Goal: Find contact information: Find contact information

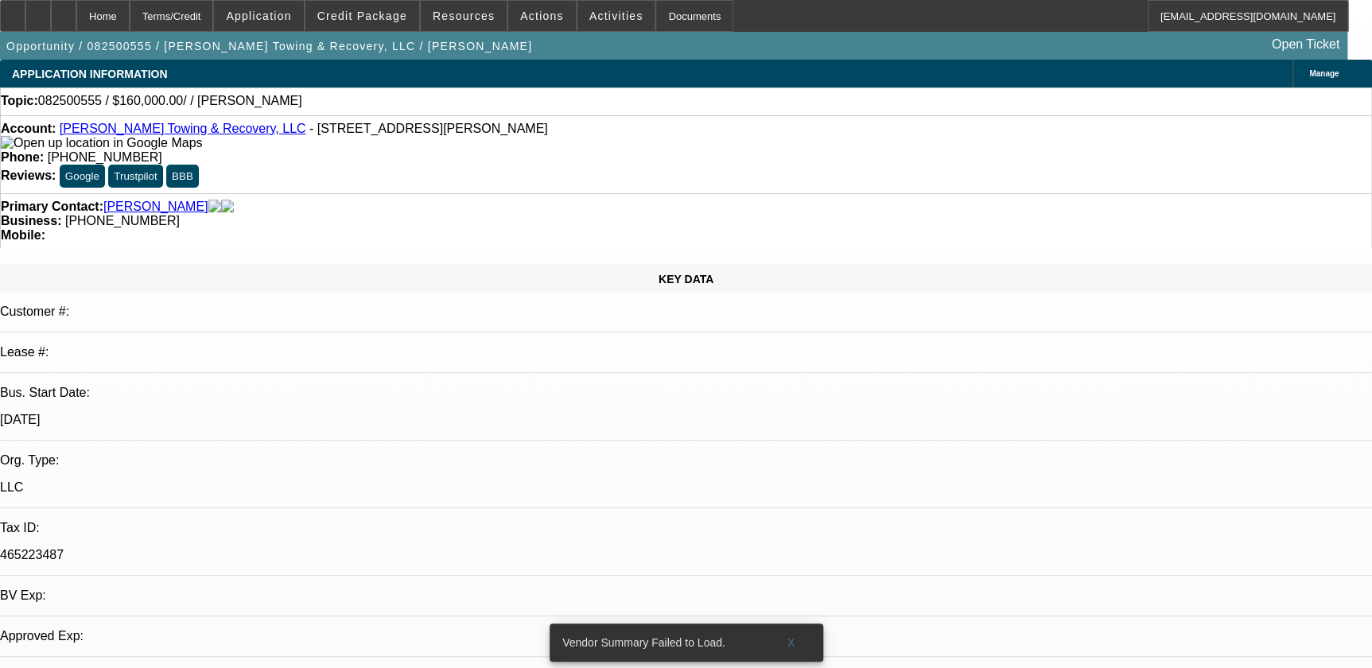
select select "0"
select select "2"
select select "0.1"
select select "1"
select select "2"
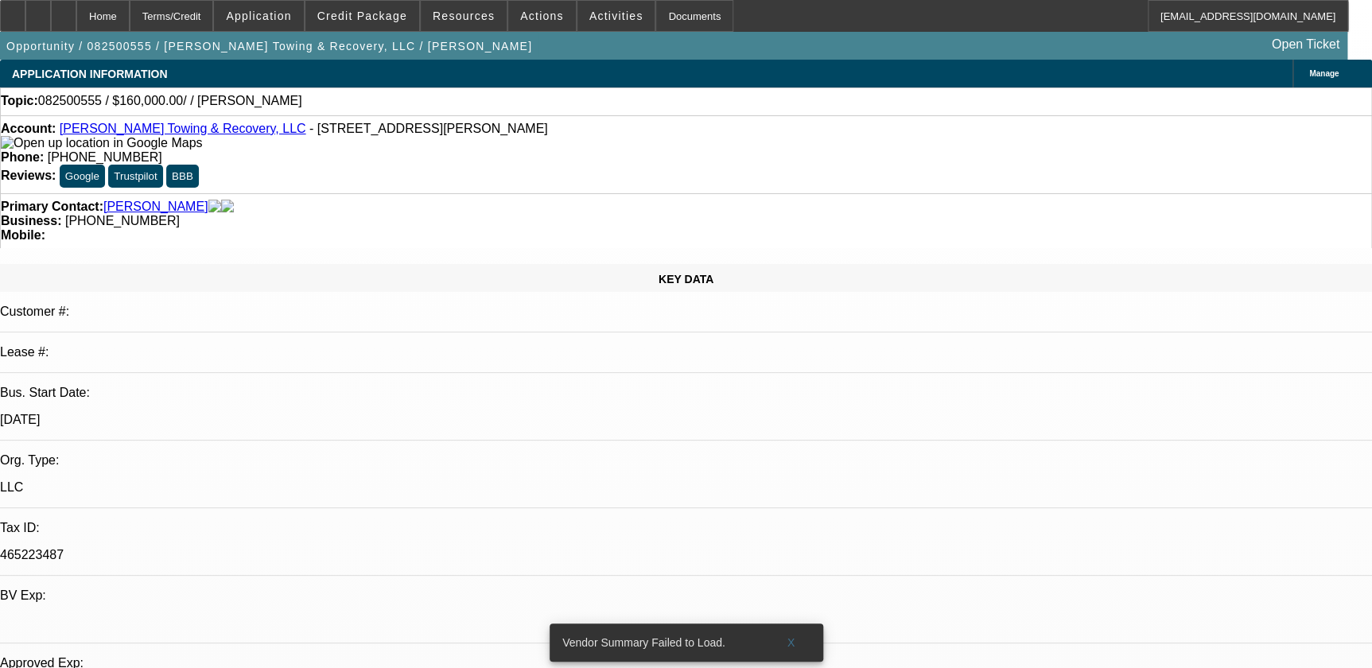
select select "4"
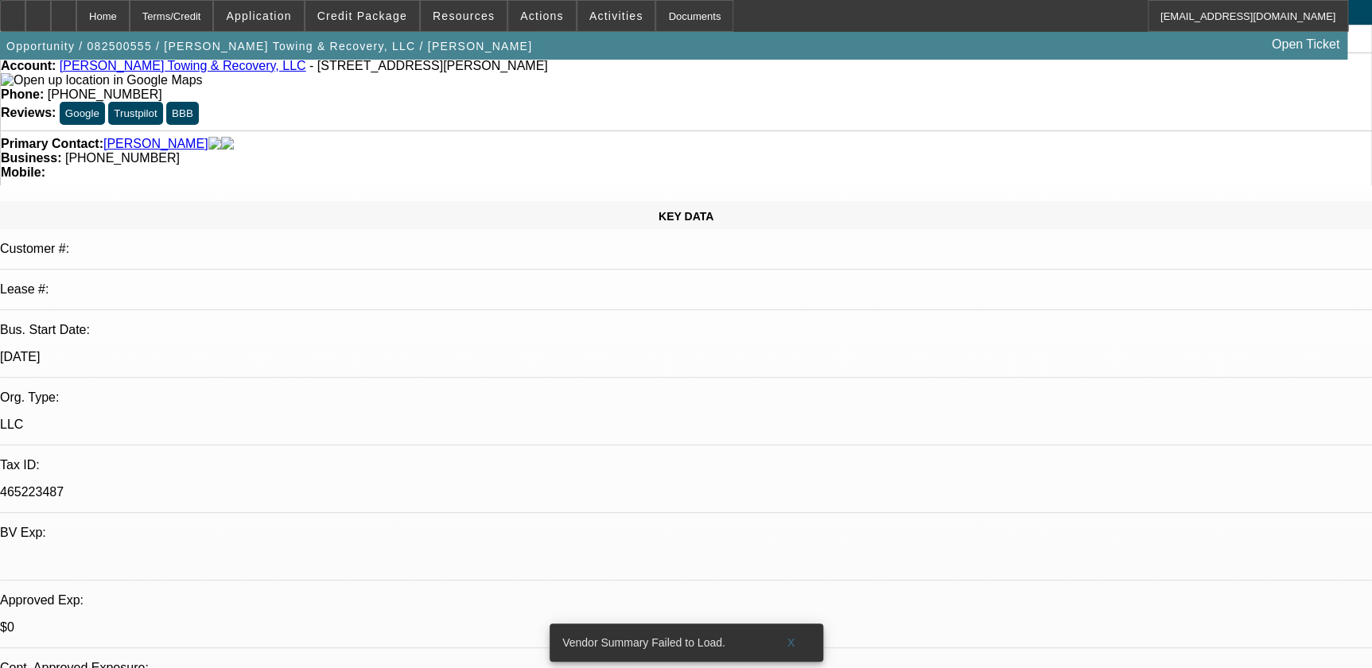
scroll to position [289, 0]
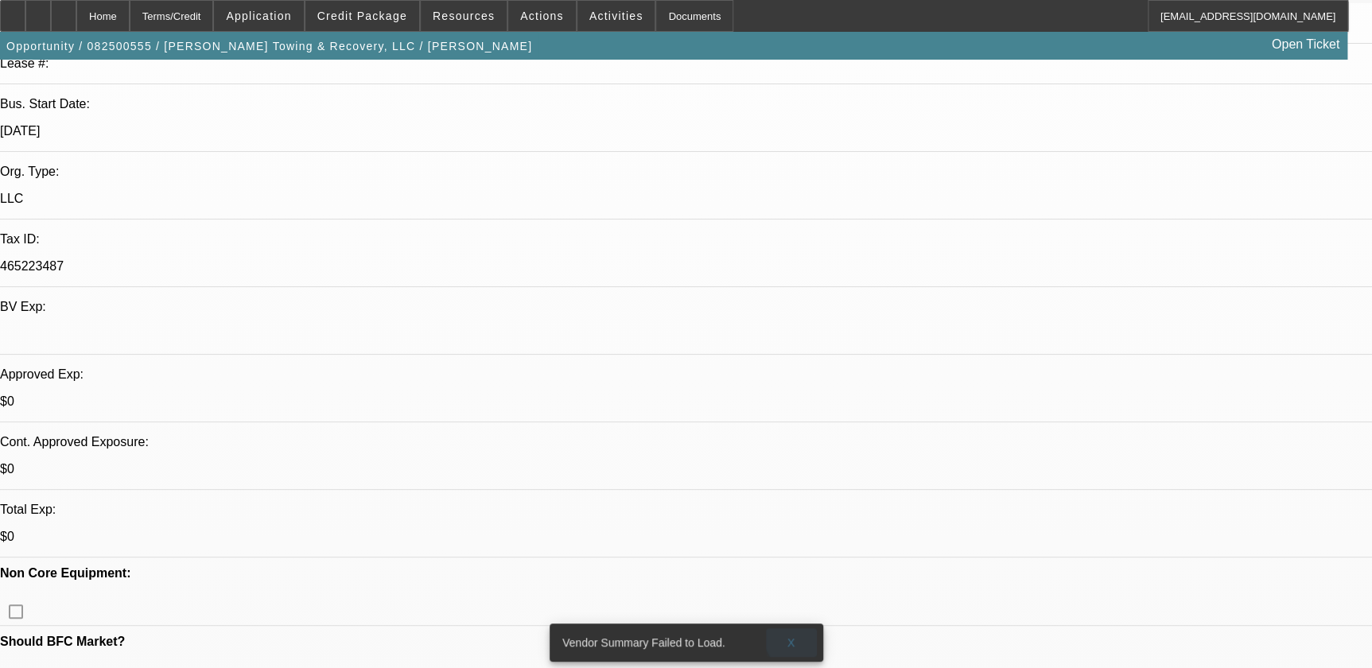
click at [796, 628] on span at bounding box center [791, 642] width 51 height 38
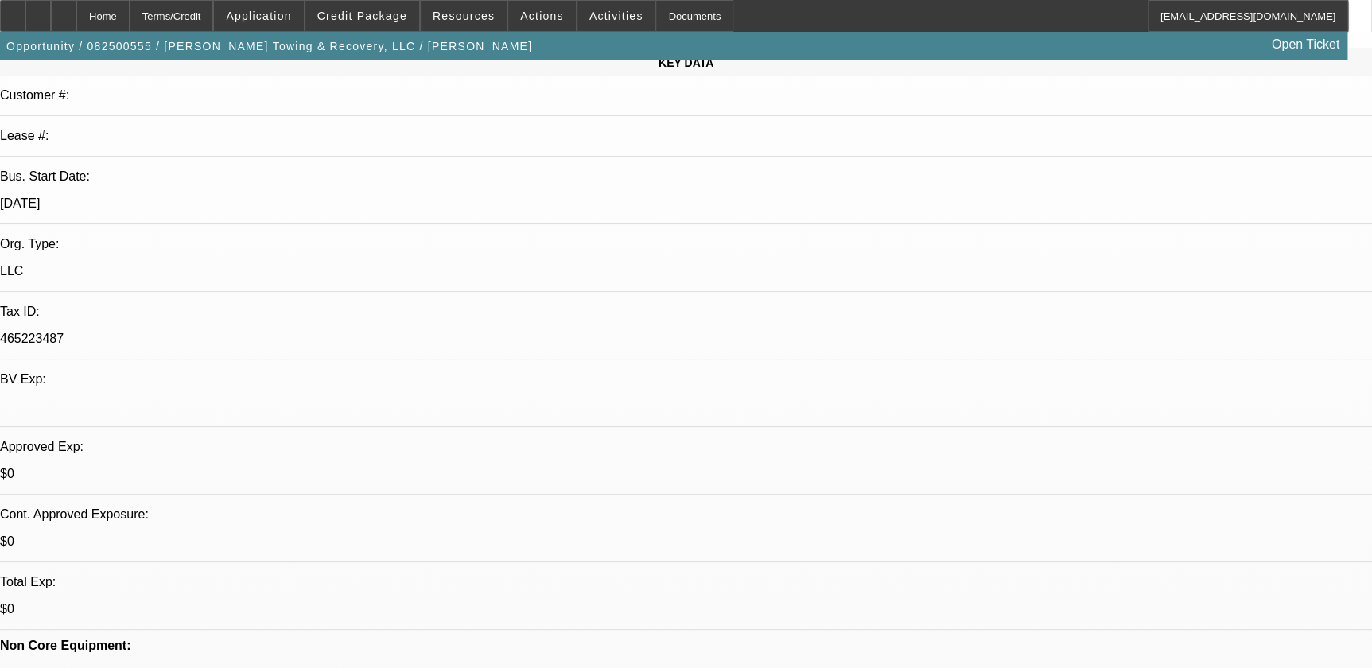
scroll to position [0, 0]
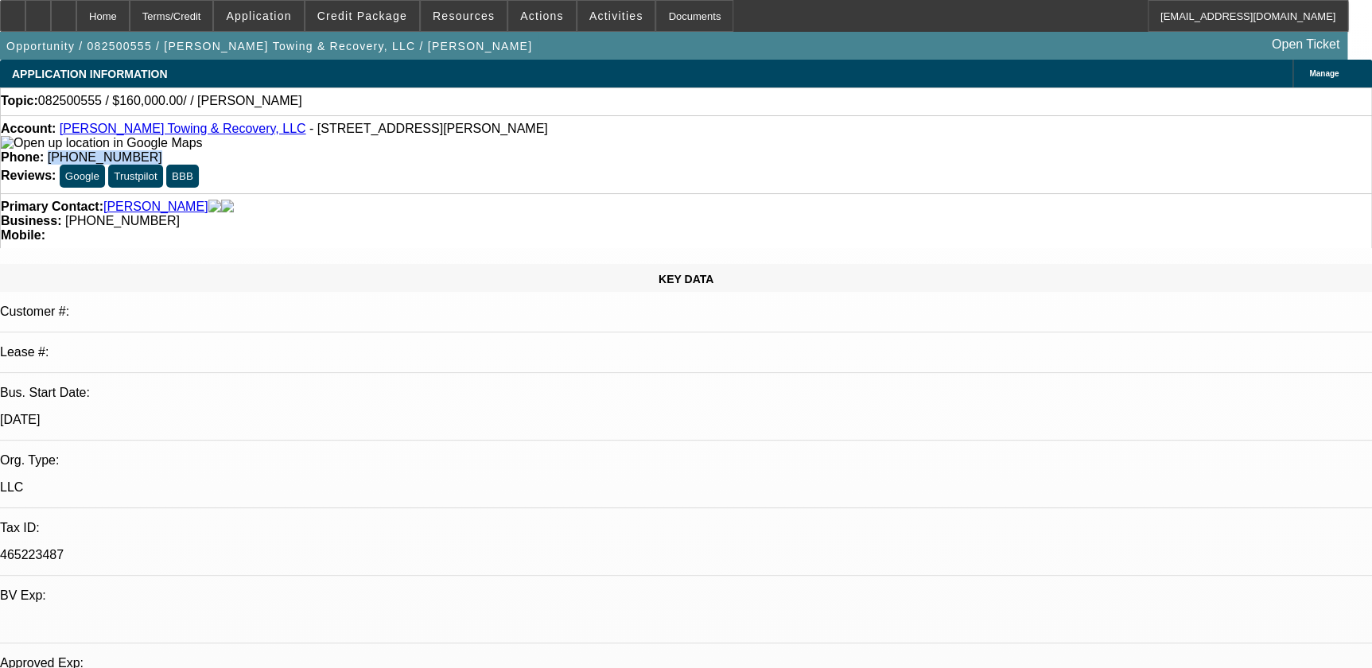
drag, startPoint x: 506, startPoint y: 131, endPoint x: 588, endPoint y: 139, distance: 82.3
click at [588, 150] on div "Phone: [PHONE_NUMBER]" at bounding box center [686, 157] width 1370 height 14
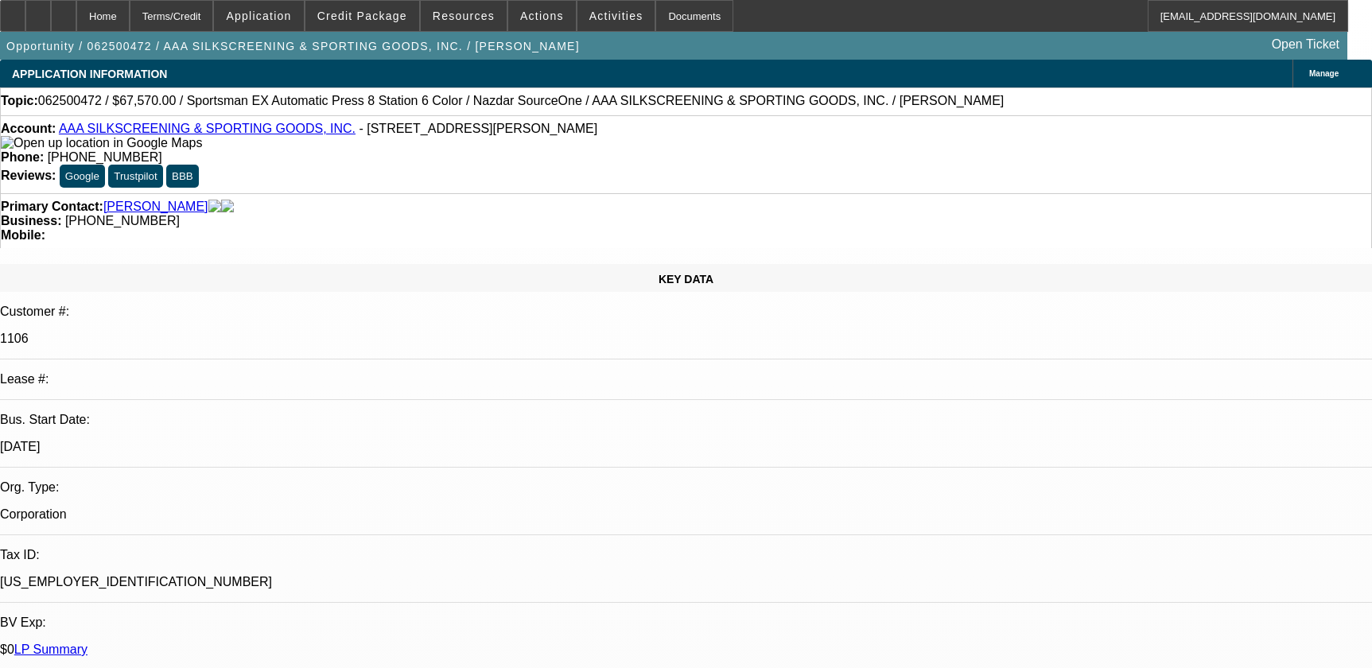
select select "0"
select select "5"
select select "0"
select select "6"
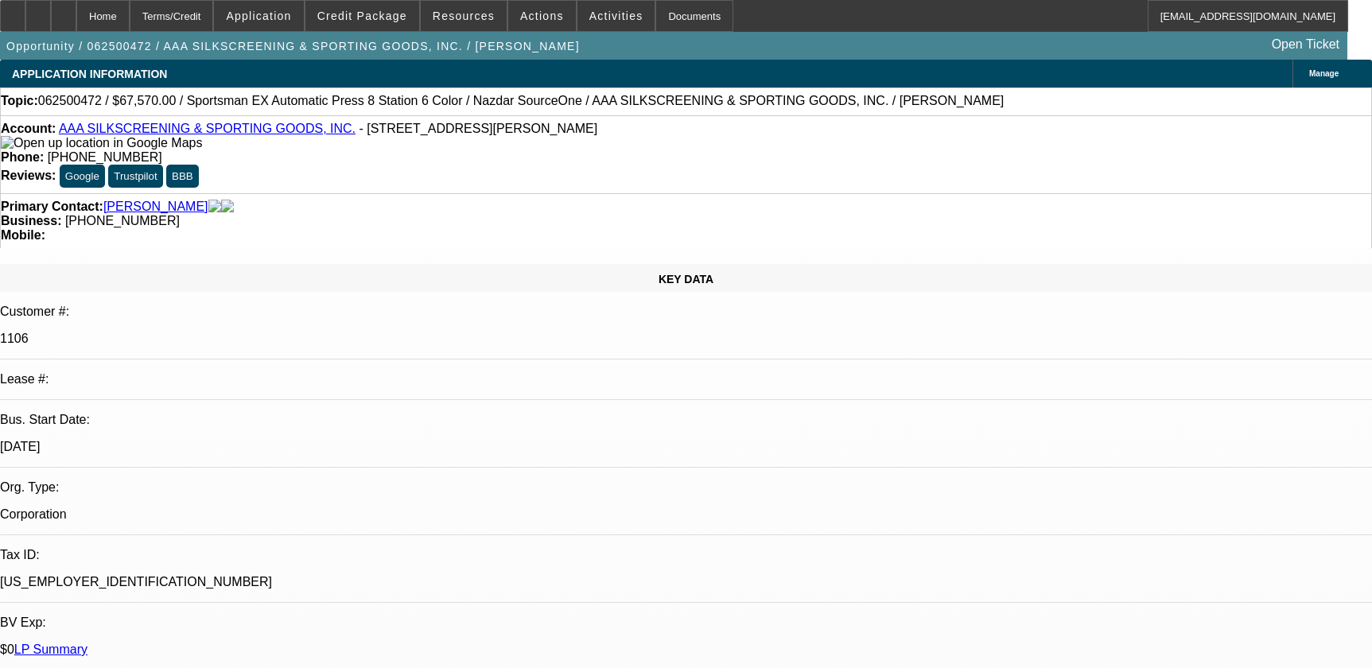
select select "0.1"
select select "2"
select select "0.1"
select select "4"
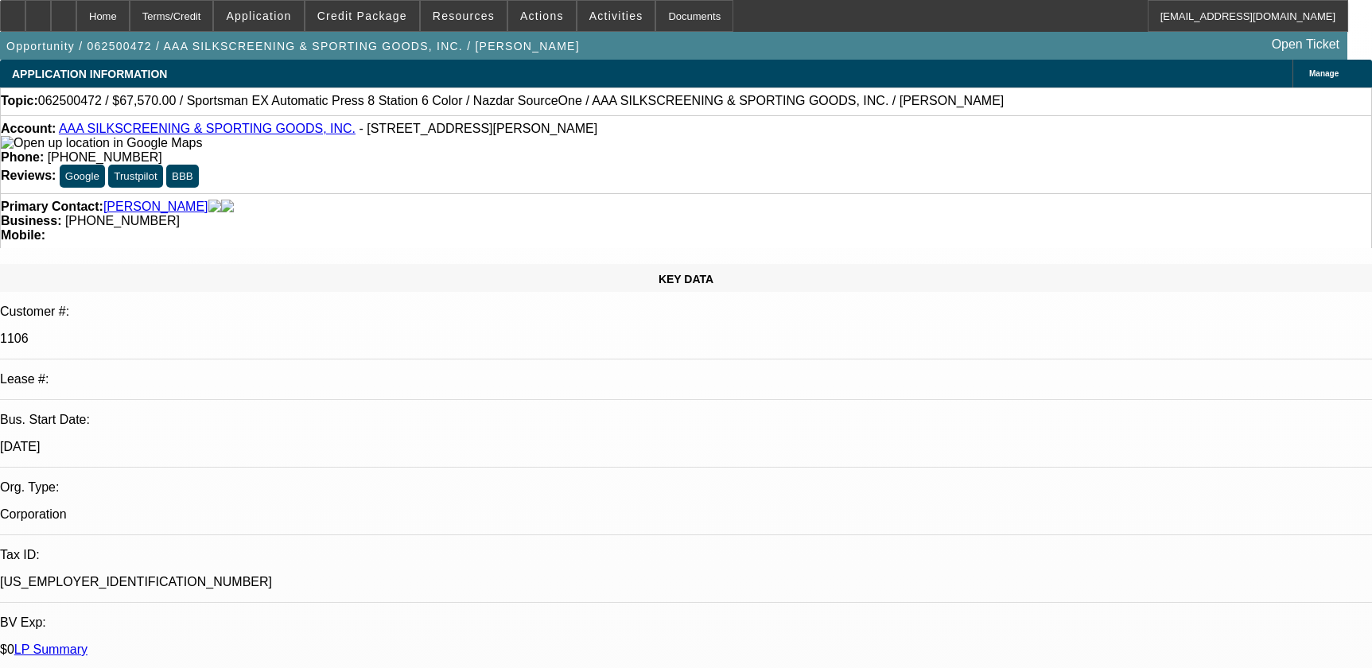
select select "0"
select select "2"
select select "0.1"
select select "4"
select select "0"
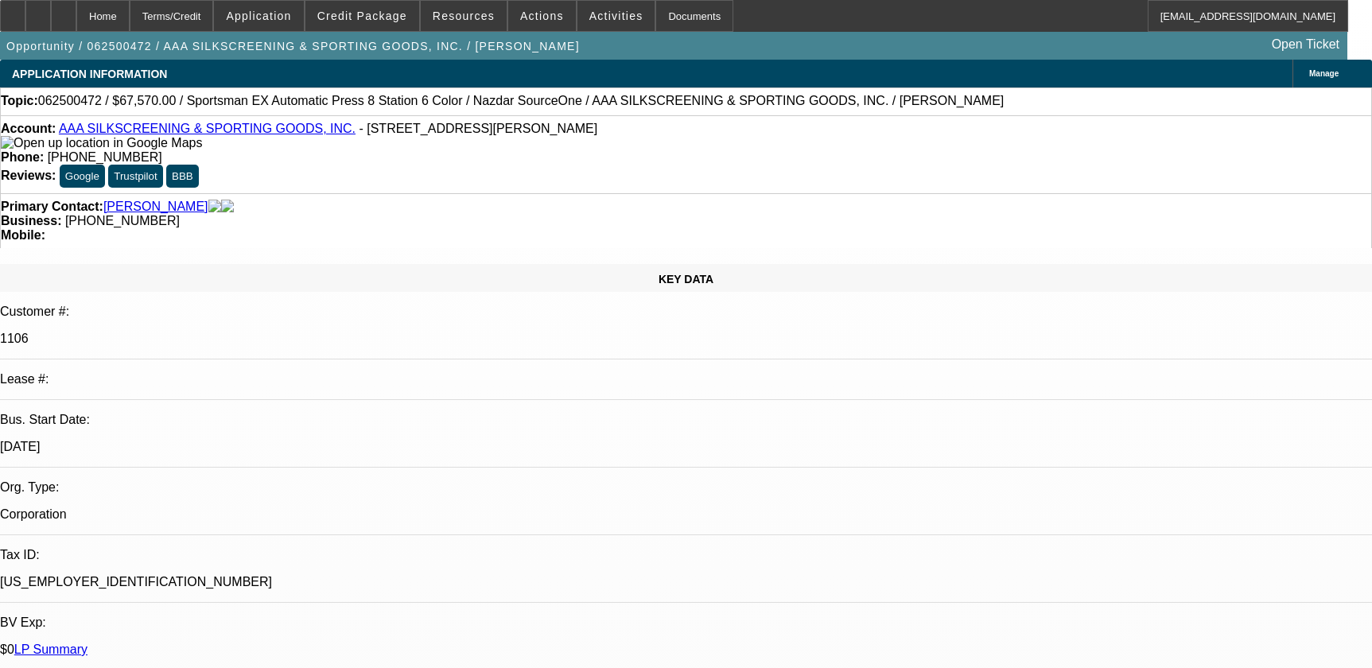
select select "2"
select select "0.1"
select select "4"
drag, startPoint x: 508, startPoint y: 129, endPoint x: 602, endPoint y: 138, distance: 94.3
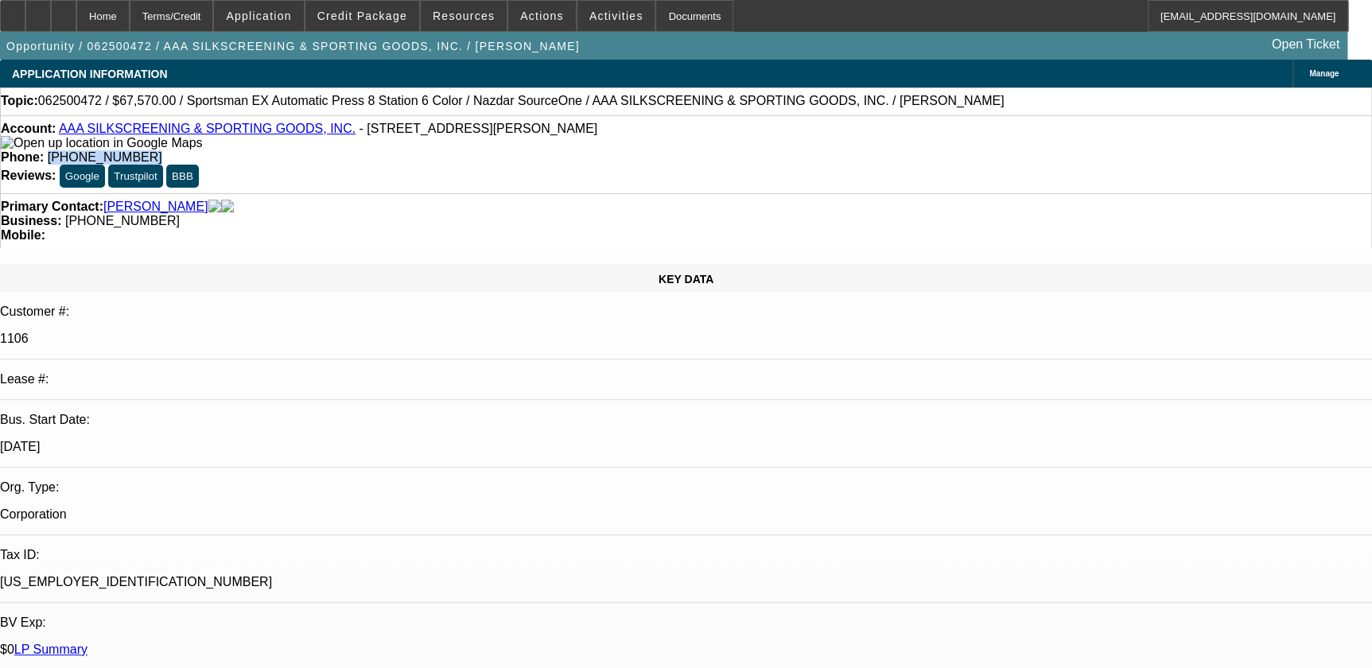
click at [602, 150] on div "Phone: (504) 417-5519" at bounding box center [686, 157] width 1370 height 14
copy span "(504) 417-5519"
